Goal: Information Seeking & Learning: Learn about a topic

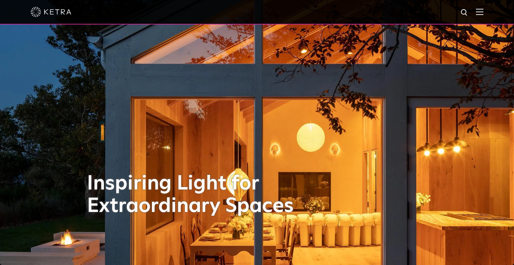
click at [470, 7] on div at bounding box center [257, 12] width 453 height 24
click at [482, 15] on span at bounding box center [479, 12] width 7 height 7
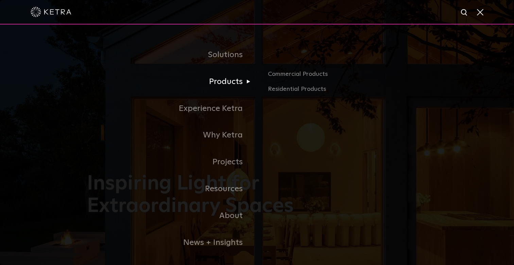
drag, startPoint x: 214, startPoint y: 82, endPoint x: 228, endPoint y: 81, distance: 14.6
click at [286, 91] on li "Products Commercial Products Residential Products" at bounding box center [257, 81] width 340 height 27
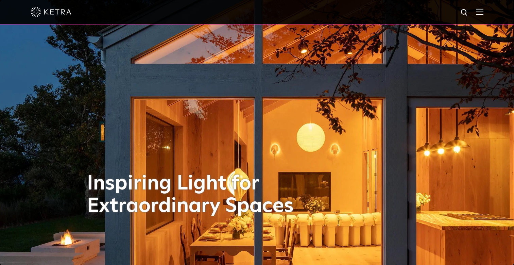
click at [472, 16] on div at bounding box center [257, 12] width 453 height 24
click at [475, 15] on div at bounding box center [257, 12] width 453 height 24
click at [477, 15] on span at bounding box center [479, 12] width 7 height 7
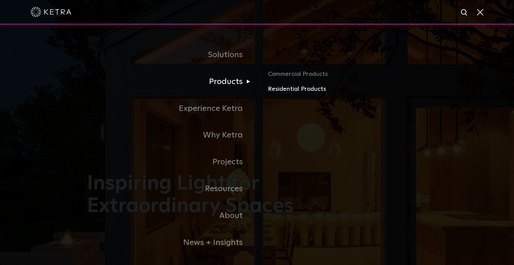
click at [275, 87] on link "Residential Products" at bounding box center [347, 89] width 159 height 10
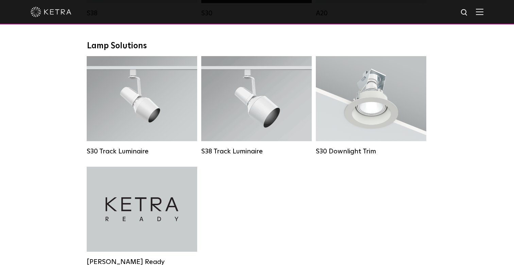
scroll to position [506, 0]
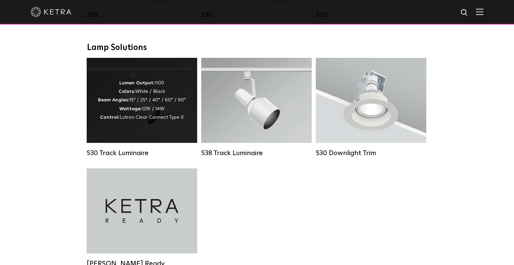
click at [143, 110] on div "Lumen Output: 1100 Colors: White / Black Beam Angles: 15° / 25° / 40° / 60° / 9…" at bounding box center [142, 100] width 88 height 43
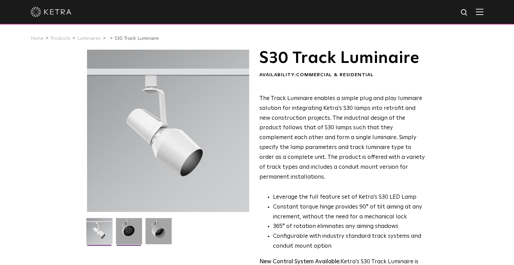
click at [136, 227] on img at bounding box center [129, 233] width 26 height 31
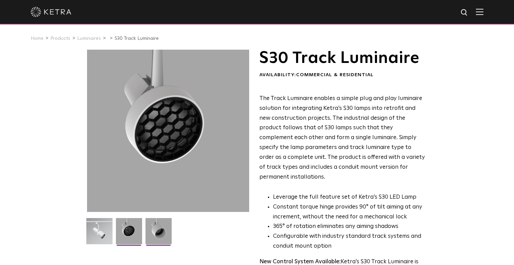
click at [157, 227] on img at bounding box center [159, 233] width 26 height 31
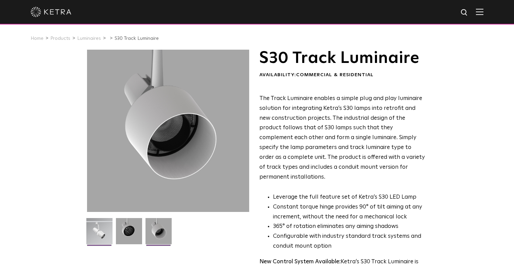
click at [99, 224] on img at bounding box center [99, 233] width 26 height 31
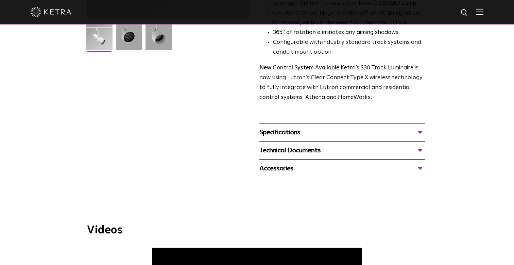
scroll to position [193, 0]
click at [371, 127] on div "Specifications" at bounding box center [342, 132] width 166 height 11
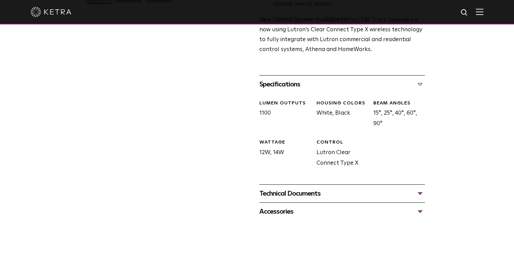
scroll to position [243, 0]
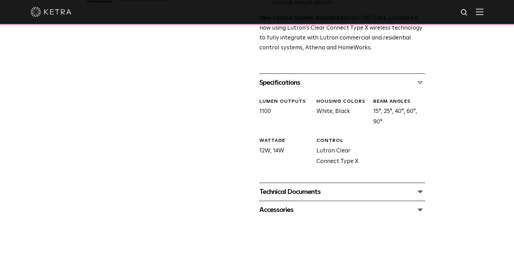
click at [325, 183] on div "Technical Documents S30 Track Luminaire Specification Sheet S30 Track Installat…" at bounding box center [342, 192] width 166 height 18
click at [318, 186] on div "Technical Documents" at bounding box center [342, 191] width 166 height 11
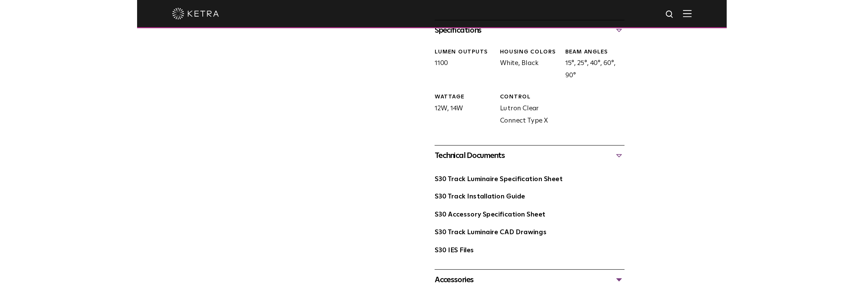
scroll to position [300, 0]
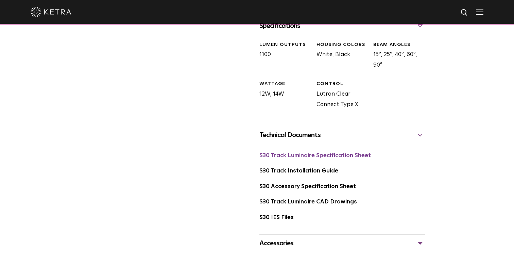
click at [352, 153] on link "S30 Track Luminaire Specification Sheet" at bounding box center [315, 156] width 112 height 6
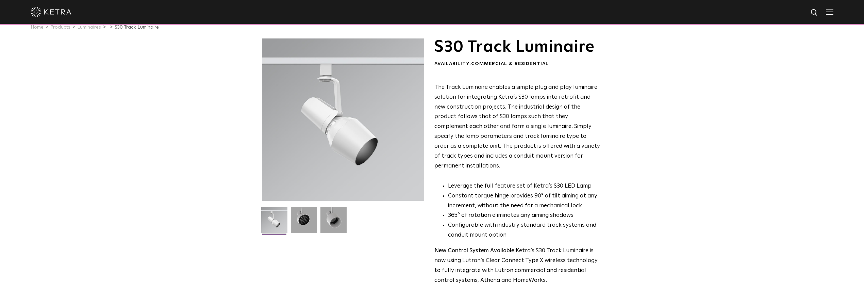
scroll to position [109, 0]
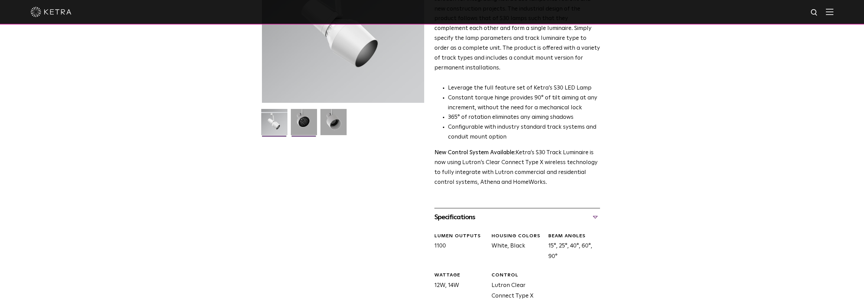
click at [308, 127] on img at bounding box center [304, 124] width 26 height 31
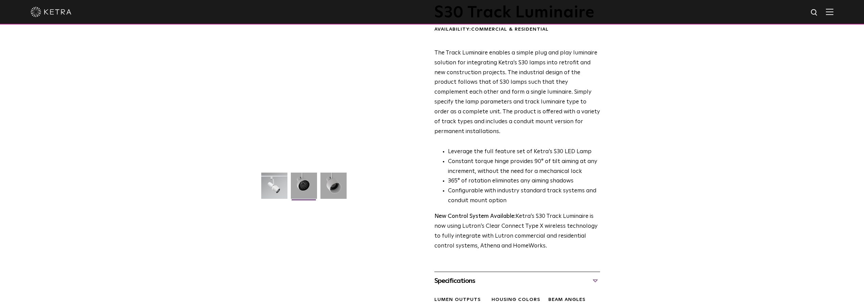
scroll to position [0, 0]
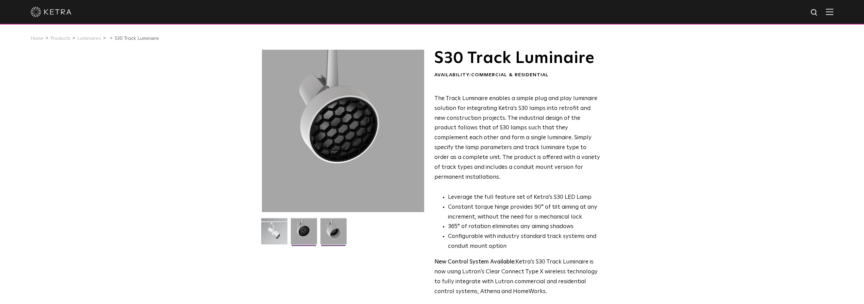
click at [341, 236] on img at bounding box center [333, 233] width 26 height 31
